Goal: Ask a question

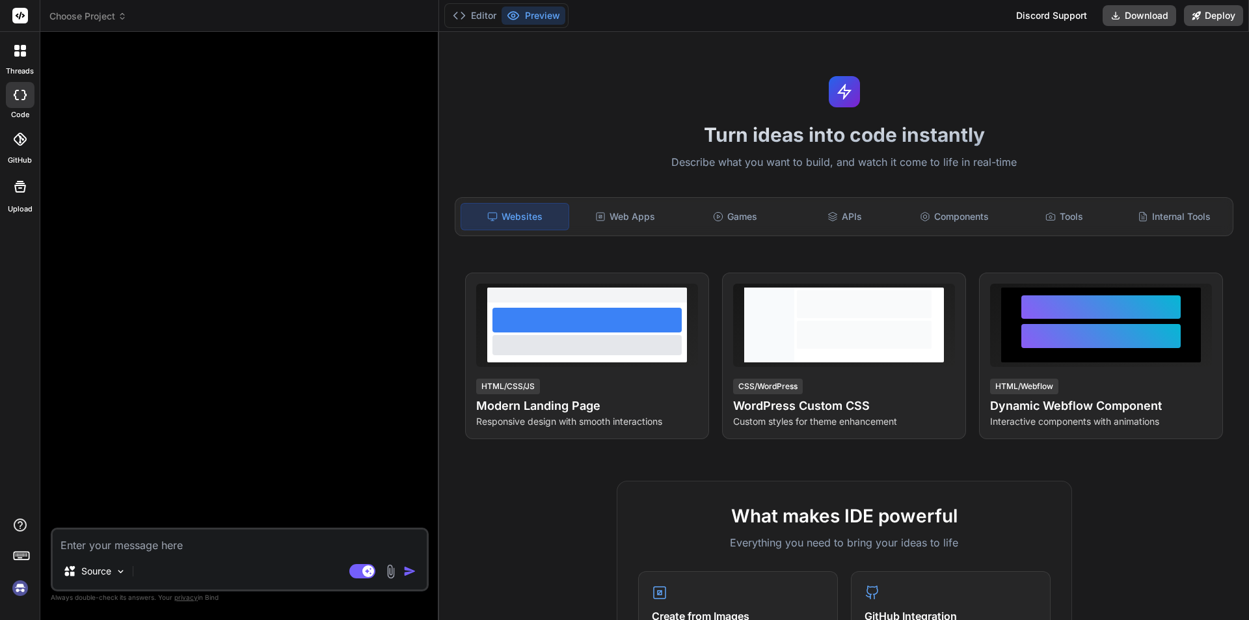
scroll to position [12, 0]
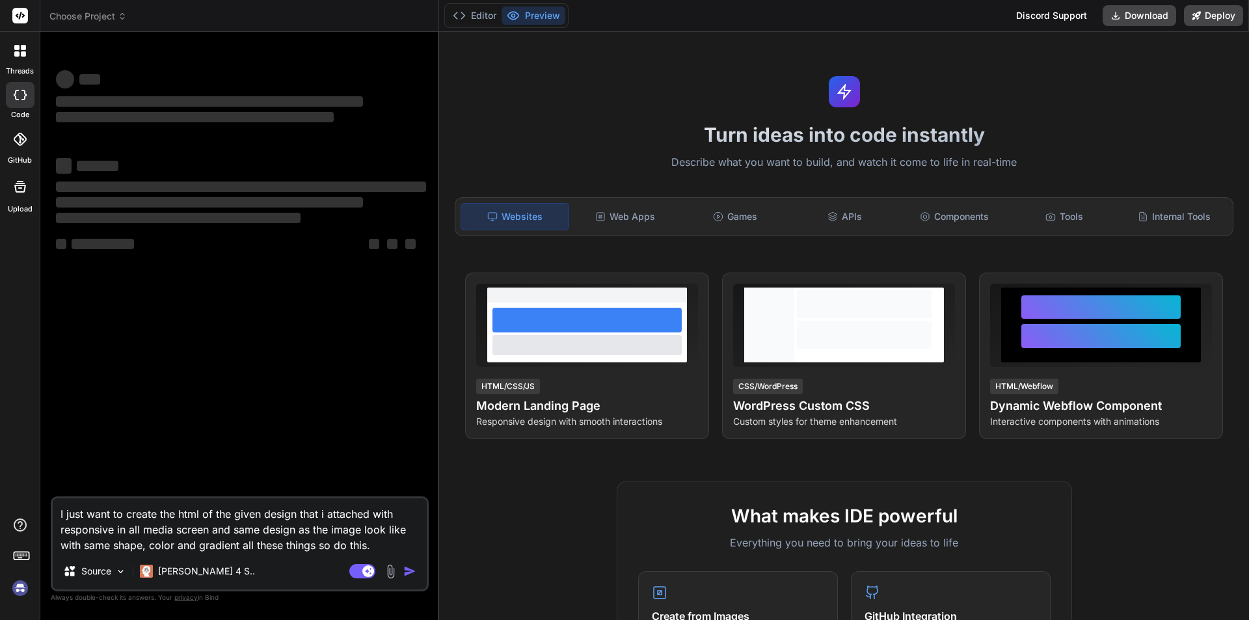
type textarea "x"
